Goal: Task Accomplishment & Management: Use online tool/utility

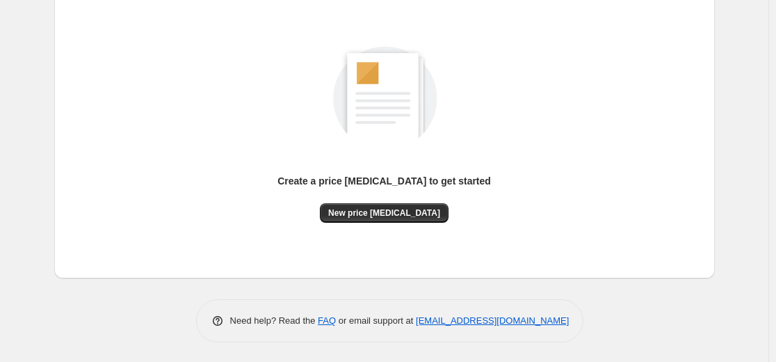
scroll to position [159, 0]
click at [385, 215] on span "New price [MEDICAL_DATA]" at bounding box center [384, 212] width 112 height 11
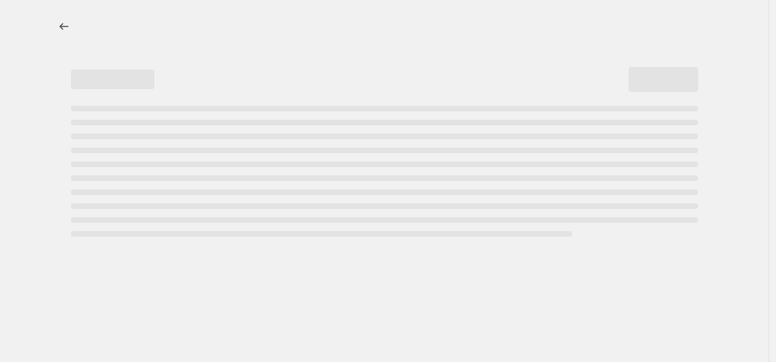
select select "percentage"
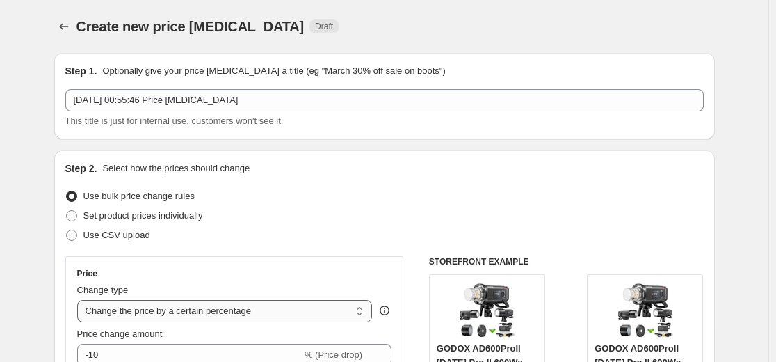
scroll to position [209, 0]
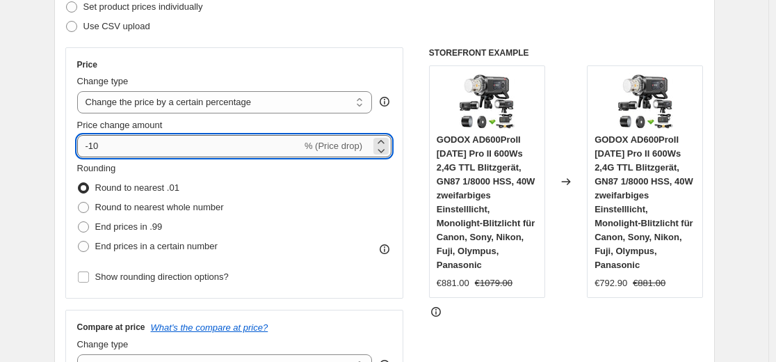
click at [238, 153] on input "-10" at bounding box center [189, 146] width 225 height 22
type input "-1"
type input "-35"
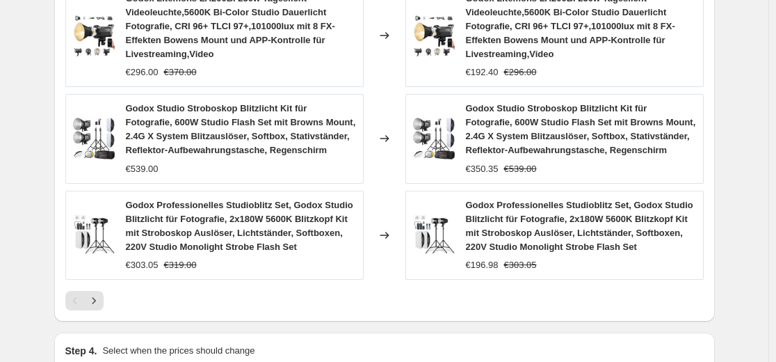
scroll to position [1043, 0]
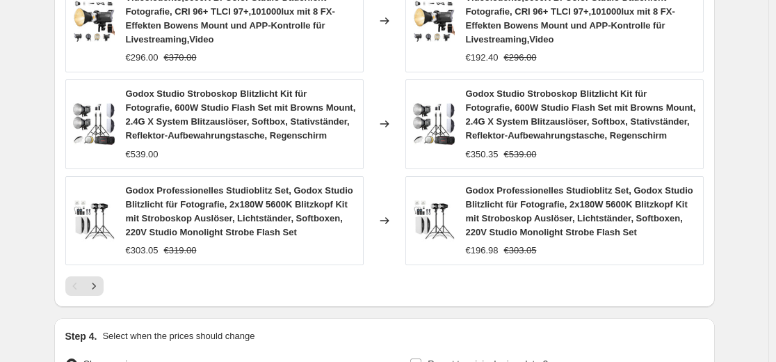
click at [97, 289] on icon "Next" at bounding box center [94, 286] width 14 height 14
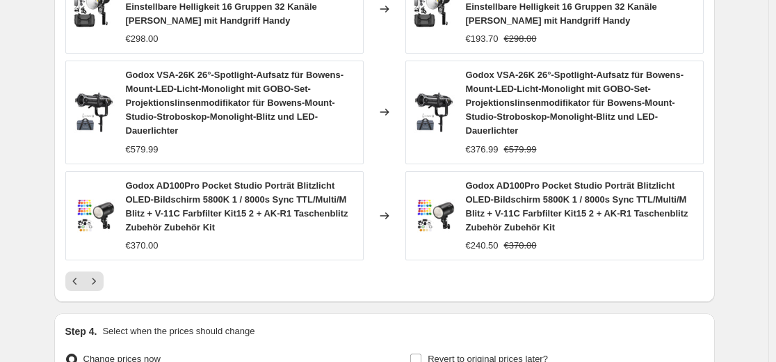
scroll to position [1099, 0]
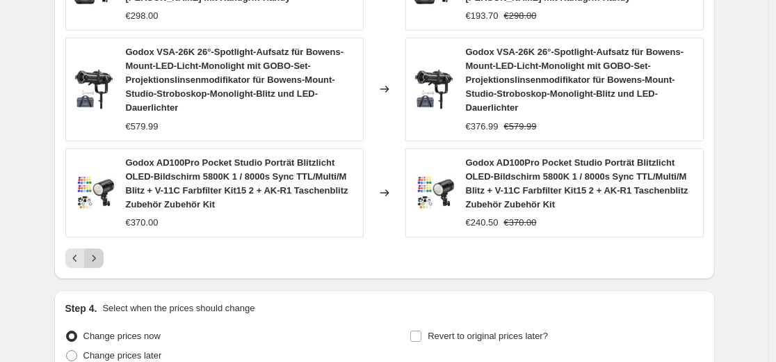
click at [101, 260] on icon "Next" at bounding box center [94, 258] width 14 height 14
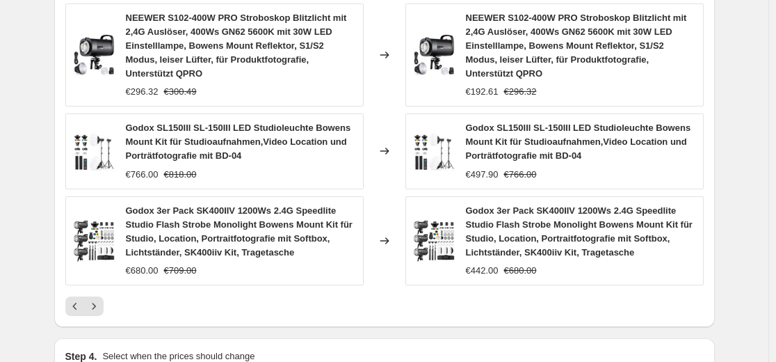
scroll to position [1029, 0]
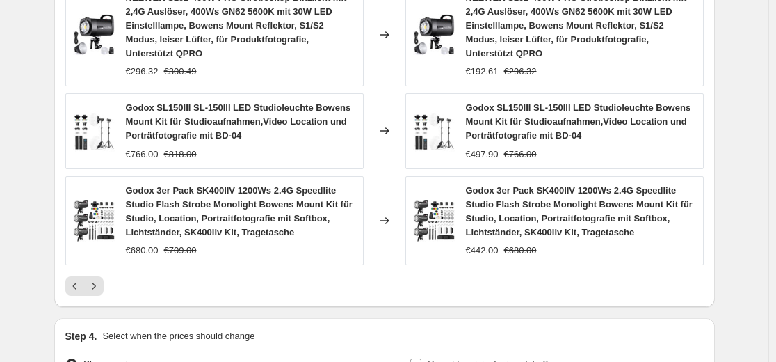
click at [95, 279] on icon "Next" at bounding box center [94, 286] width 14 height 14
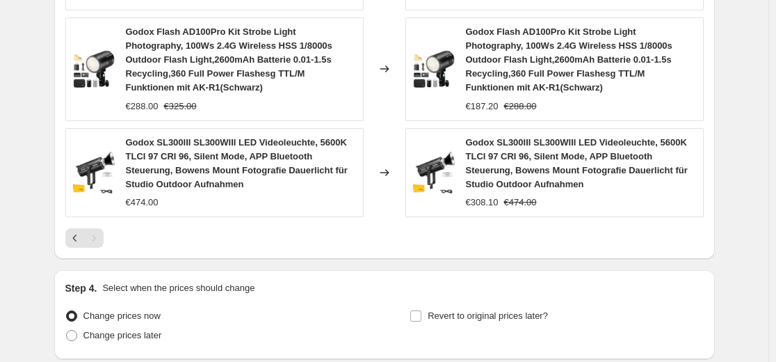
scroll to position [1232, 0]
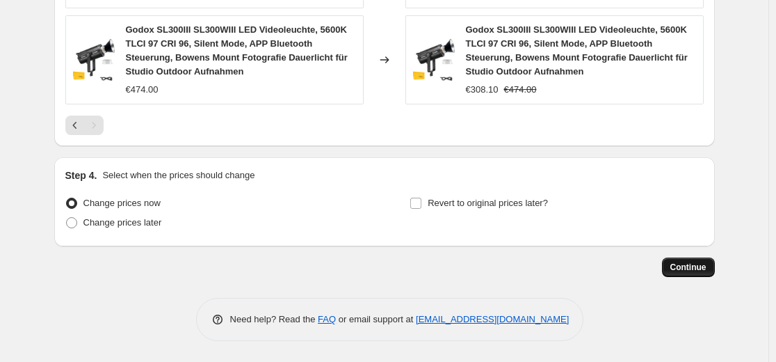
click at [686, 273] on button "Continue" at bounding box center [688, 266] width 53 height 19
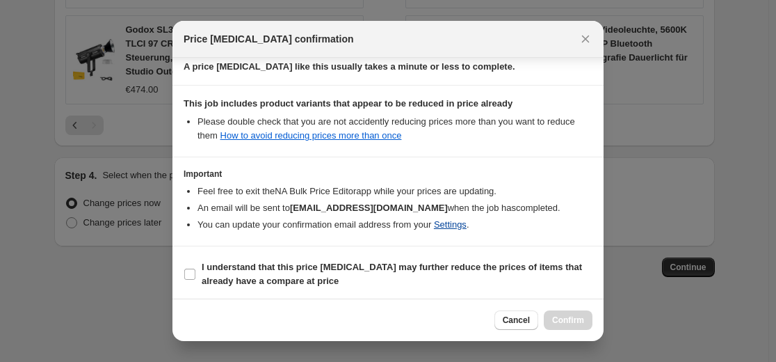
scroll to position [224, 0]
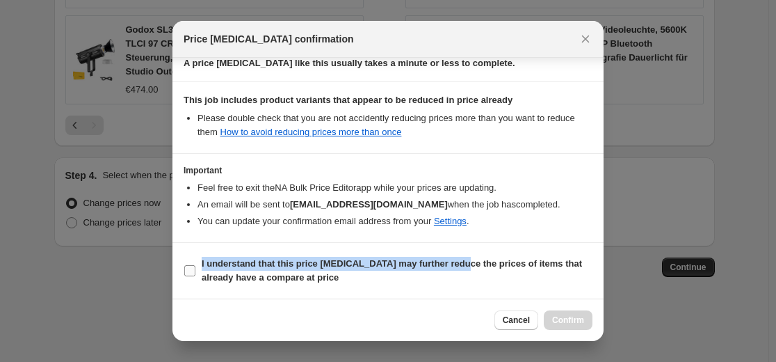
click at [456, 254] on label "I understand that this price [MEDICAL_DATA] may further reduce the prices of it…" at bounding box center [388, 270] width 409 height 33
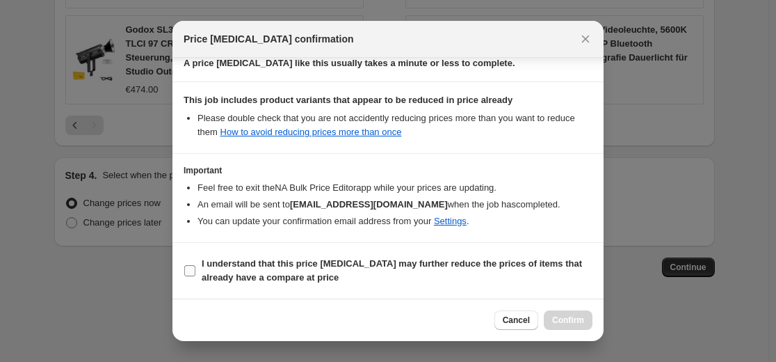
click at [499, 255] on label "I understand that this price [MEDICAL_DATA] may further reduce the prices of it…" at bounding box center [388, 270] width 409 height 33
click at [195, 265] on input "I understand that this price [MEDICAL_DATA] may further reduce the prices of it…" at bounding box center [189, 270] width 11 height 11
checkbox input "true"
click at [572, 313] on button "Confirm" at bounding box center [568, 319] width 49 height 19
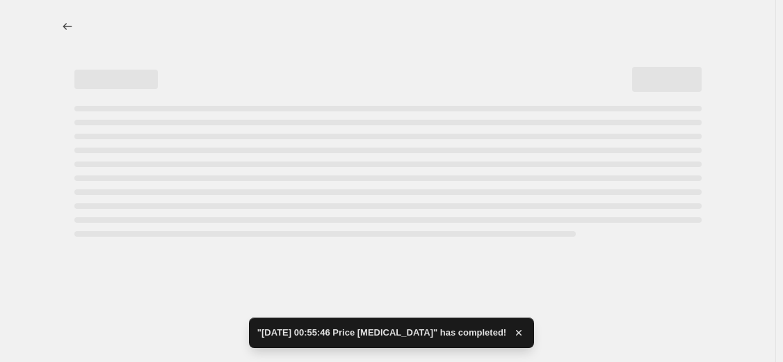
select select "percentage"
